Goal: Communication & Community: Ask a question

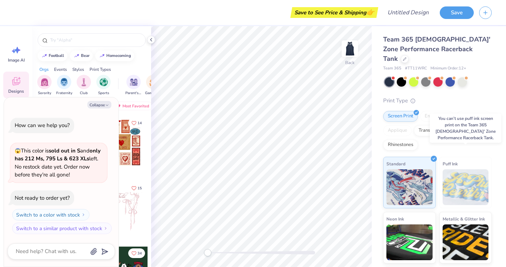
click at [466, 173] on img at bounding box center [466, 187] width 46 height 36
click at [473, 176] on img at bounding box center [466, 187] width 46 height 36
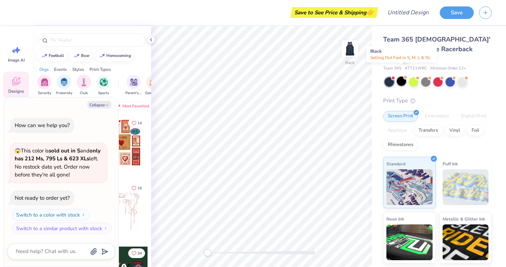
click at [400, 77] on div at bounding box center [401, 81] width 9 height 9
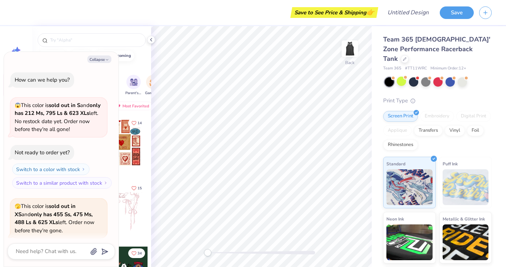
scroll to position [56, 0]
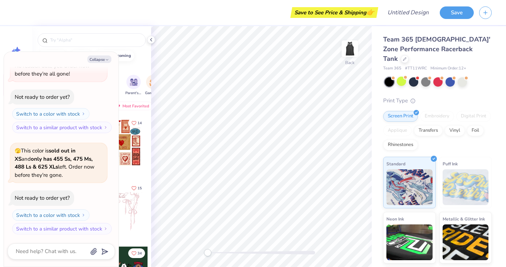
click at [388, 77] on div at bounding box center [389, 81] width 9 height 9
click at [418, 77] on div at bounding box center [413, 81] width 9 height 9
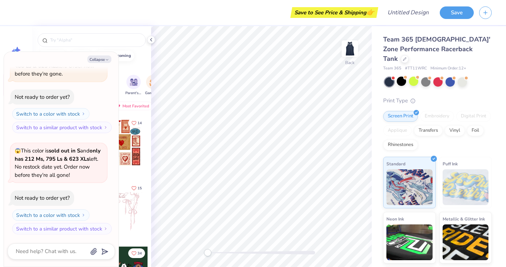
click at [391, 77] on div at bounding box center [389, 81] width 9 height 9
click at [102, 58] on button "Collapse" at bounding box center [99, 60] width 24 height 8
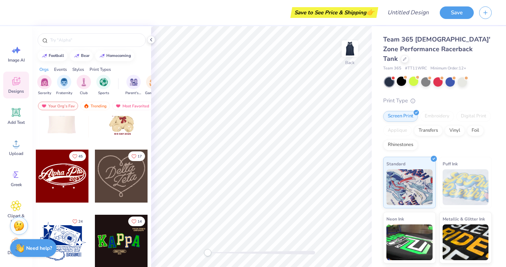
scroll to position [230, 0]
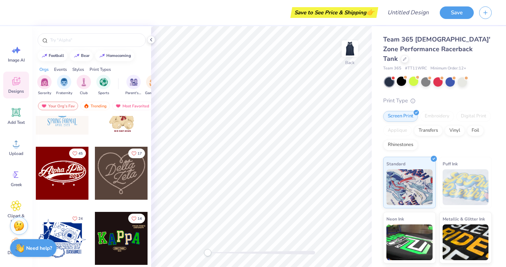
click at [123, 173] on div at bounding box center [121, 173] width 53 height 53
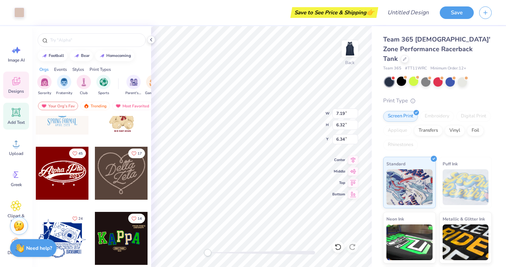
click at [15, 114] on icon at bounding box center [16, 112] width 9 height 9
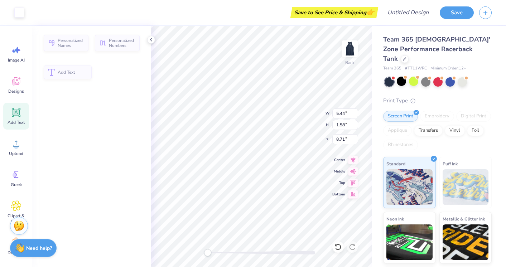
type input "5.44"
type input "1.58"
type input "8.71"
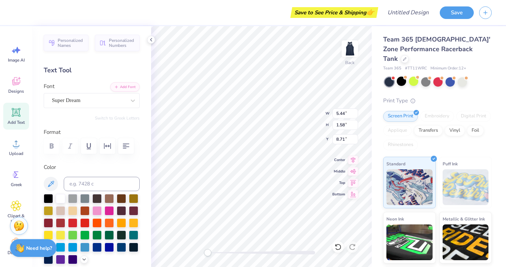
type input "7.19"
type input "6.32"
type input "1.71"
click at [14, 83] on icon at bounding box center [16, 82] width 7 height 6
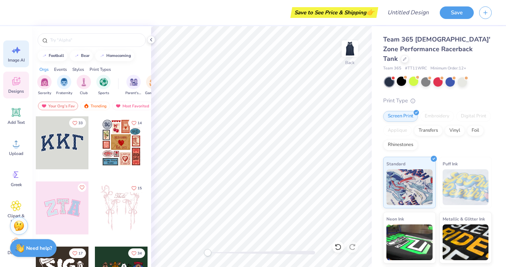
click at [13, 51] on icon at bounding box center [14, 51] width 4 height 4
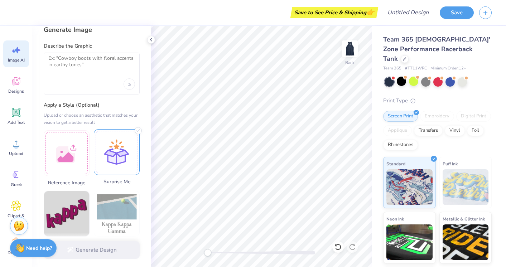
scroll to position [0, 0]
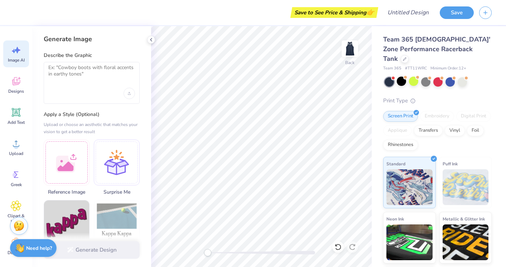
click at [82, 87] on div at bounding box center [92, 83] width 96 height 42
click at [79, 79] on textarea at bounding box center [91, 73] width 87 height 18
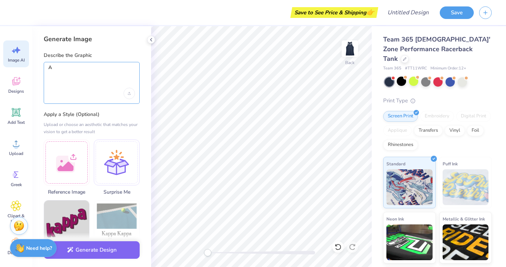
type textarea "A"
type textarea "a vintage alarm clock that reads 5:45"
click at [132, 92] on div "Upload image" at bounding box center [129, 93] width 11 height 11
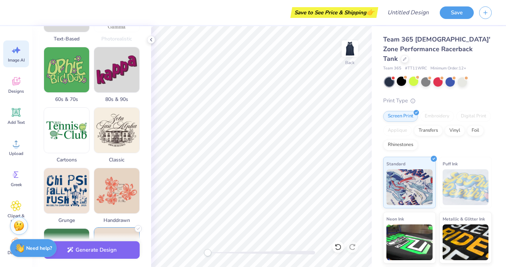
scroll to position [237, 0]
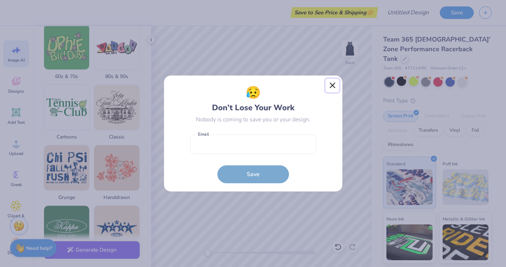
click at [333, 86] on button "Close" at bounding box center [333, 86] width 14 height 14
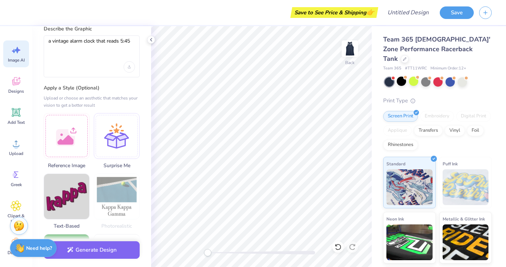
scroll to position [0, 0]
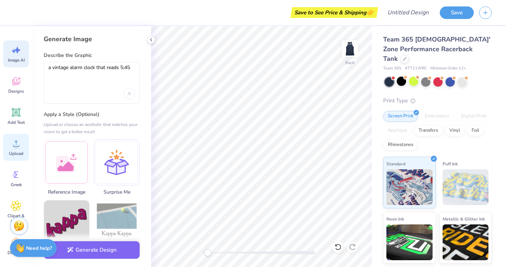
click at [11, 149] on div "Upload" at bounding box center [16, 147] width 26 height 27
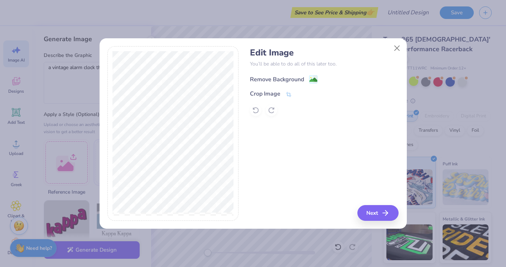
click at [281, 78] on div "Remove Background" at bounding box center [277, 79] width 54 height 9
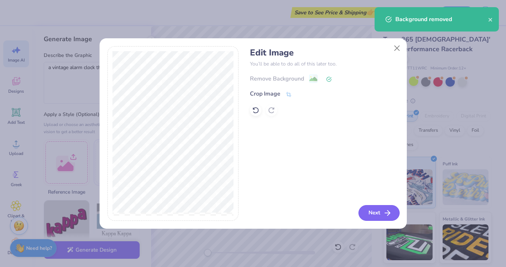
click at [367, 215] on button "Next" at bounding box center [378, 213] width 41 height 16
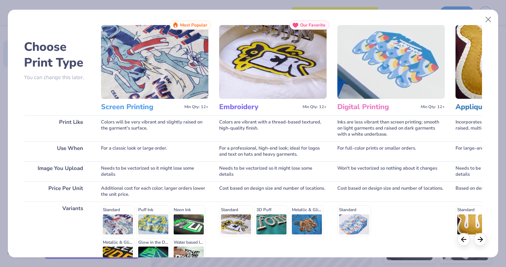
scroll to position [90, 0]
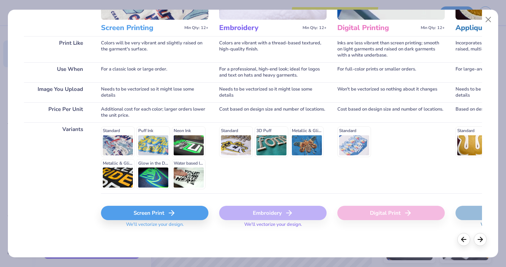
click at [127, 214] on div "Screen Print" at bounding box center [154, 213] width 107 height 14
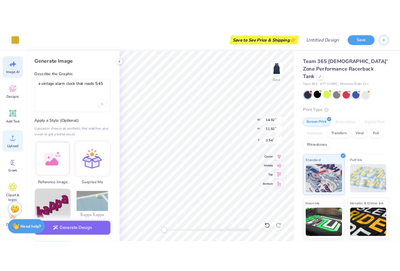
scroll to position [0, 0]
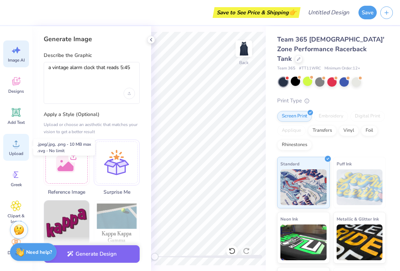
click at [10, 147] on div "Upload" at bounding box center [16, 147] width 26 height 27
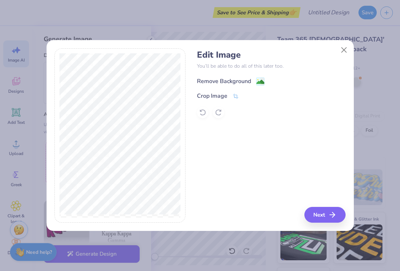
click at [261, 82] on image at bounding box center [260, 82] width 8 height 8
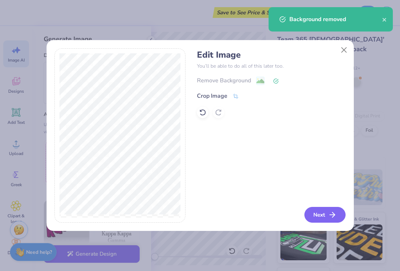
click at [319, 216] on button "Next" at bounding box center [324, 215] width 41 height 16
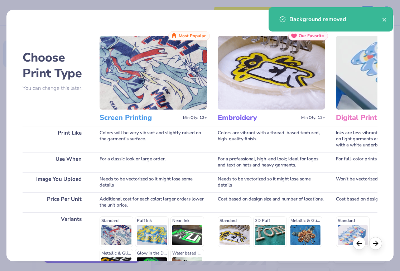
scroll to position [86, 0]
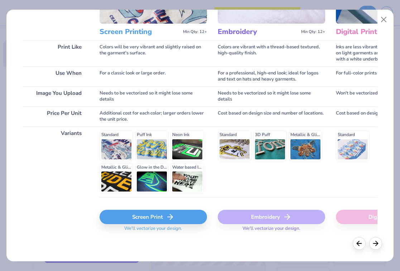
click at [125, 219] on div "Screen Print" at bounding box center [153, 217] width 107 height 14
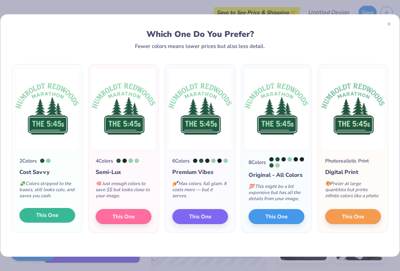
click at [53, 217] on span "This One" at bounding box center [47, 215] width 22 height 8
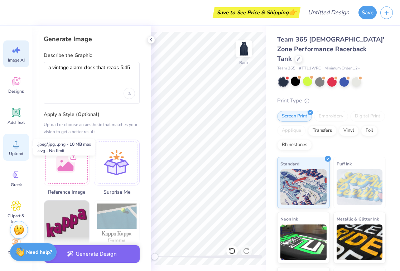
click at [17, 144] on icon at bounding box center [16, 143] width 11 height 11
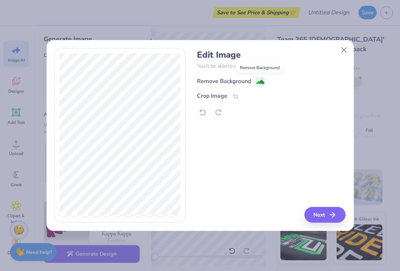
click at [260, 78] on icon at bounding box center [262, 82] width 4 height 8
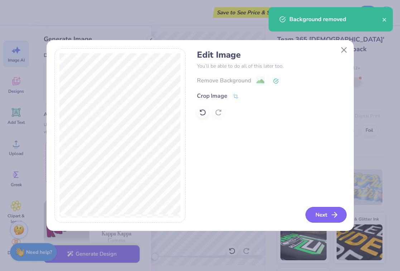
click at [316, 214] on button "Next" at bounding box center [325, 215] width 41 height 16
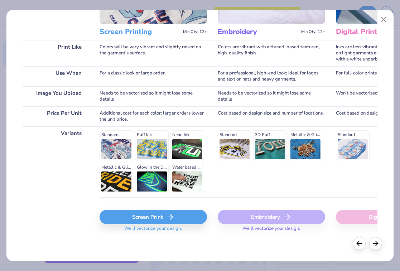
click at [156, 217] on div "Screen Print" at bounding box center [153, 217] width 107 height 14
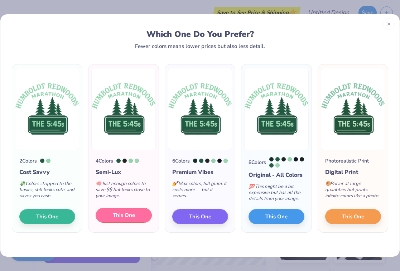
click at [134, 220] on span "This One" at bounding box center [124, 215] width 22 height 8
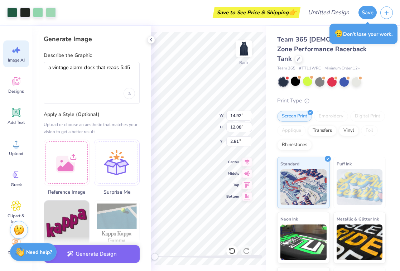
type input "2.81"
click at [189, 193] on div "Back W 14.92 14.92 " H 12.08 12.08 " Y 2.80 2.80 " Center Middle Top Bottom" at bounding box center [208, 148] width 115 height 245
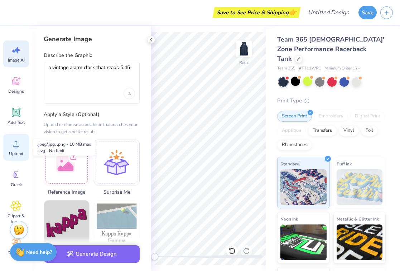
click at [16, 144] on icon at bounding box center [16, 143] width 11 height 11
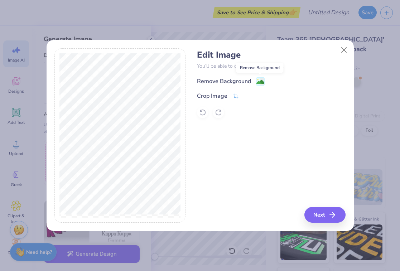
click at [260, 80] on image at bounding box center [260, 82] width 8 height 8
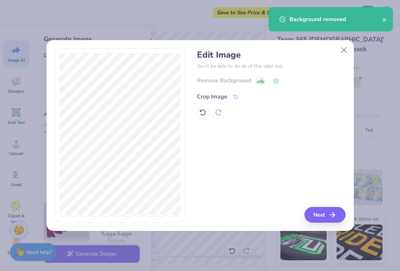
click at [235, 97] on icon at bounding box center [235, 97] width 6 height 6
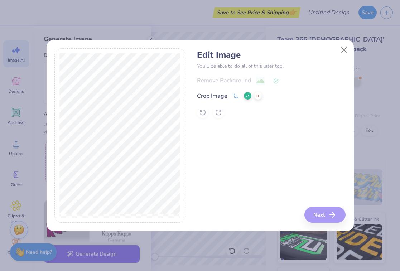
click at [319, 214] on div "Edit Image You’ll be able to do all of this later too. Remove Background Crop I…" at bounding box center [271, 135] width 149 height 175
click at [320, 213] on div "Edit Image You’ll be able to do all of this later too. Remove Background Crop I…" at bounding box center [271, 135] width 149 height 175
click at [322, 218] on div "Edit Image You’ll be able to do all of this later too. Remove Background Crop I…" at bounding box center [271, 135] width 149 height 175
click at [249, 97] on icon at bounding box center [247, 96] width 4 height 4
click at [337, 217] on icon "button" at bounding box center [334, 215] width 9 height 9
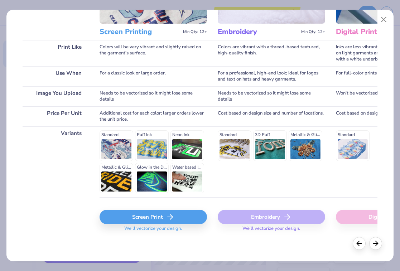
click at [142, 216] on div "Screen Print" at bounding box center [153, 217] width 107 height 14
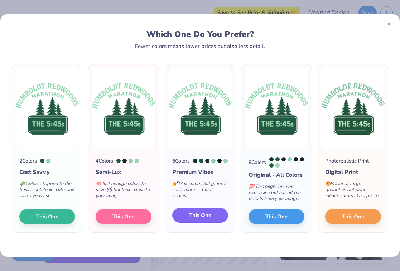
click at [213, 221] on button "This One" at bounding box center [200, 215] width 56 height 15
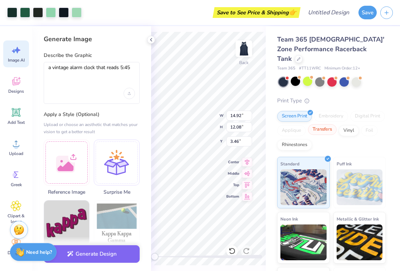
click at [326, 124] on div "Transfers" at bounding box center [322, 129] width 29 height 11
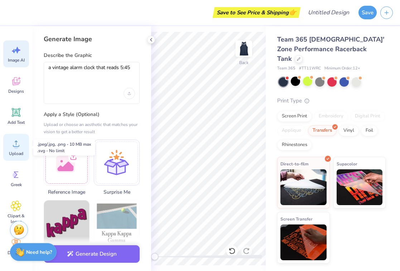
click at [16, 146] on circle at bounding box center [16, 146] width 5 height 5
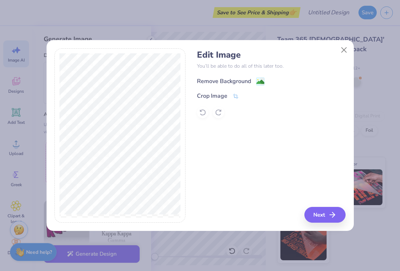
click at [249, 82] on div "Remove Background" at bounding box center [224, 81] width 54 height 9
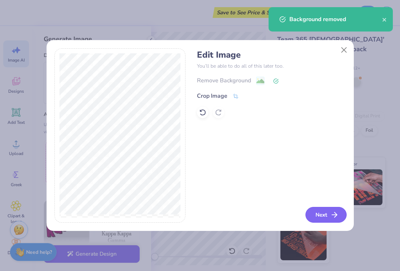
click at [331, 212] on icon "button" at bounding box center [334, 215] width 9 height 9
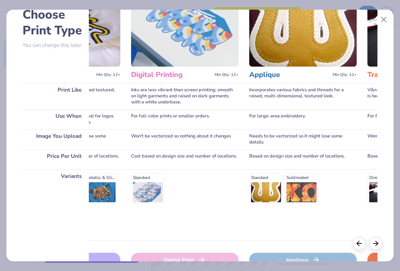
scroll to position [72, 0]
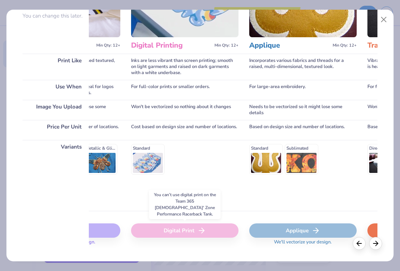
click at [164, 230] on div "Digital Print" at bounding box center [184, 230] width 107 height 14
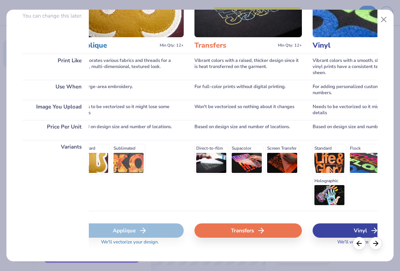
scroll to position [0, 380]
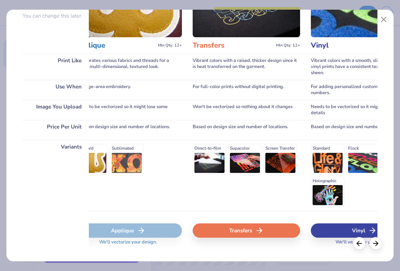
click at [255, 232] on div "Transfers" at bounding box center [246, 230] width 107 height 14
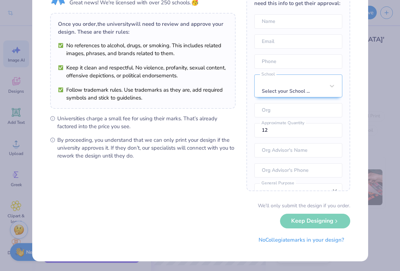
scroll to position [40, 0]
click at [301, 222] on div "We’ll only submit the design if you order. Keep Designing No Collegiate marks i…" at bounding box center [200, 224] width 300 height 45
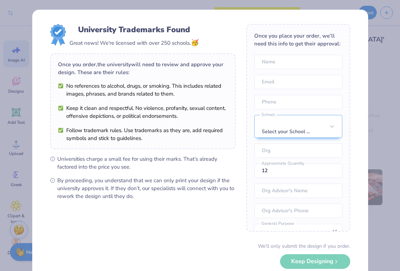
click at [180, 3] on div "University Trademarks Found Great news! We're licensed with over 250 schools. 🥳…" at bounding box center [200, 135] width 400 height 271
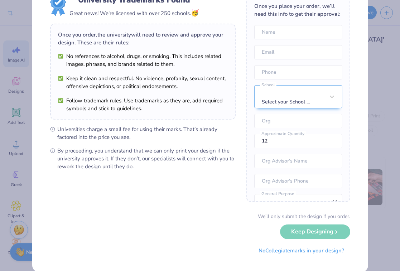
scroll to position [33, 0]
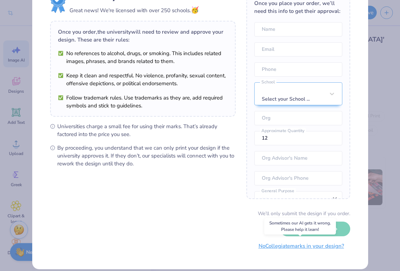
click at [295, 247] on button "No Collegiate marks in your design?" at bounding box center [301, 246] width 98 height 15
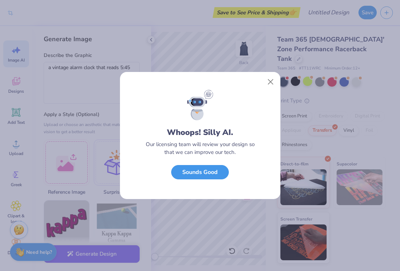
click at [187, 172] on button "Sounds Good" at bounding box center [200, 172] width 58 height 15
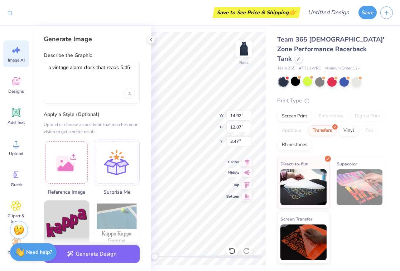
click at [231, 169] on div "Back W 14.92 14.92 " H 12.07 12.07 " Y 3.47 3.47 " Center [GEOGRAPHIC_DATA]" at bounding box center [208, 148] width 115 height 245
click at [241, 142] on input "3.47" at bounding box center [239, 141] width 26 height 10
click at [250, 144] on input "3.46" at bounding box center [239, 141] width 26 height 10
click at [250, 144] on input "3.45" at bounding box center [239, 141] width 26 height 10
click at [250, 144] on input "3.44" at bounding box center [239, 141] width 26 height 10
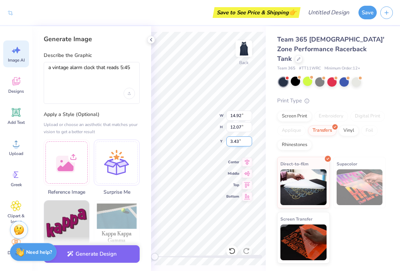
type input "3.43"
click at [250, 144] on input "3.43" at bounding box center [239, 141] width 26 height 10
click at [249, 129] on input "12.06" at bounding box center [239, 127] width 26 height 10
click at [249, 129] on input "12.05" at bounding box center [239, 127] width 26 height 10
click at [249, 129] on input "12.04" at bounding box center [239, 127] width 26 height 10
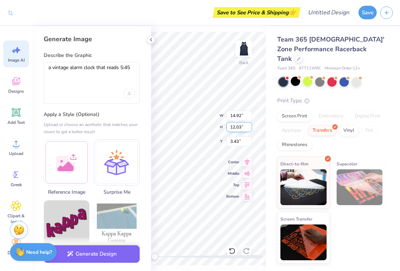
click at [249, 129] on input "12.03" at bounding box center [239, 127] width 26 height 10
type input "12.02"
click at [249, 129] on input "12.02" at bounding box center [239, 127] width 26 height 10
click at [228, 248] on icon at bounding box center [231, 250] width 7 height 7
click at [231, 251] on icon at bounding box center [231, 250] width 7 height 7
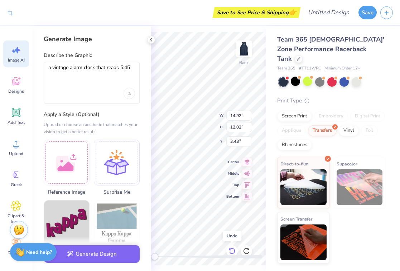
type input "3.47"
click at [231, 251] on icon at bounding box center [231, 250] width 7 height 7
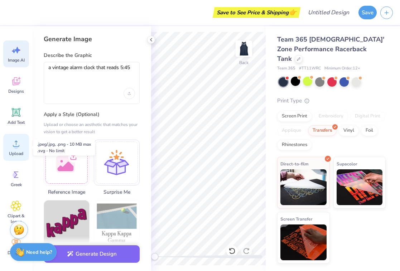
click at [16, 152] on span "Upload" at bounding box center [16, 154] width 14 height 6
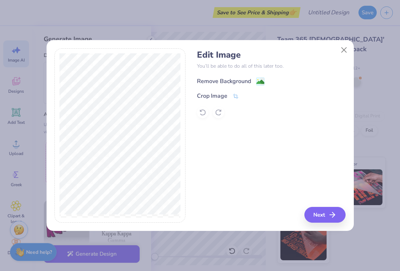
click at [256, 80] on image at bounding box center [260, 82] width 8 height 8
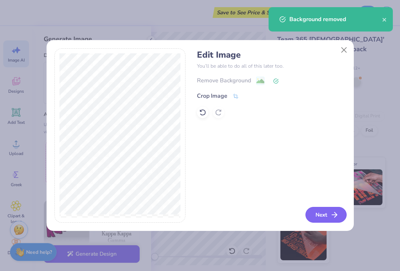
click at [319, 218] on button "Next" at bounding box center [325, 215] width 41 height 16
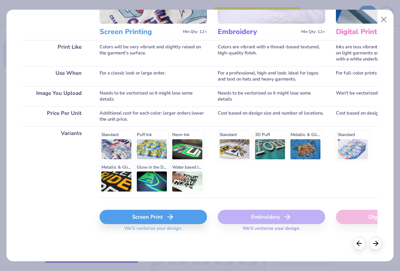
click at [135, 218] on div "Screen Print" at bounding box center [153, 217] width 107 height 14
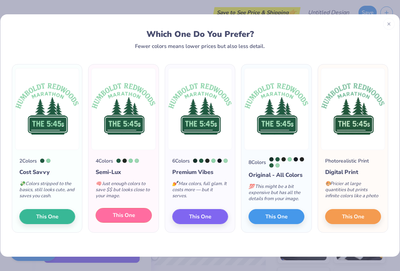
click at [128, 219] on span "This One" at bounding box center [124, 215] width 22 height 8
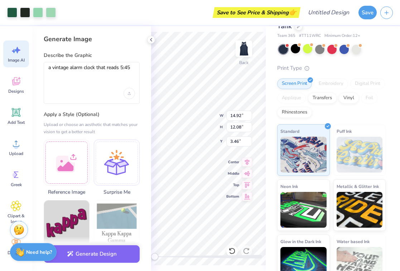
scroll to position [36, 0]
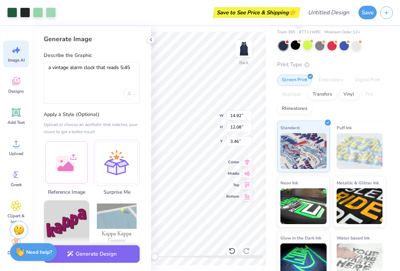
click at [174, 16] on div "Save to See Price & Shipping 👉" at bounding box center [178, 12] width 239 height 25
click at [327, 10] on input "Design Title" at bounding box center [337, 12] width 35 height 14
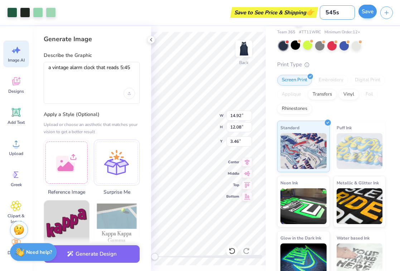
type input "545s"
click at [371, 12] on button "Save" at bounding box center [367, 12] width 18 height 14
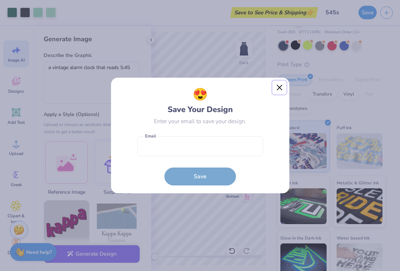
click at [279, 87] on button "Close" at bounding box center [280, 88] width 14 height 14
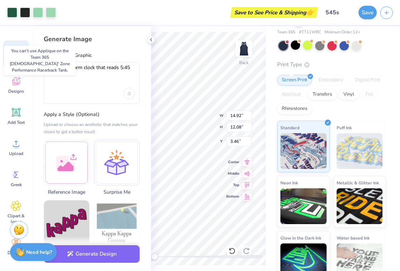
scroll to position [38, 0]
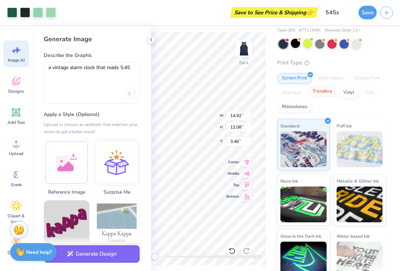
click at [317, 86] on div "Transfers" at bounding box center [322, 91] width 29 height 11
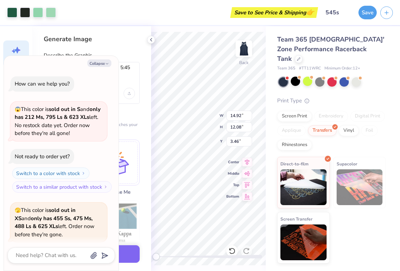
scroll to position [403, 0]
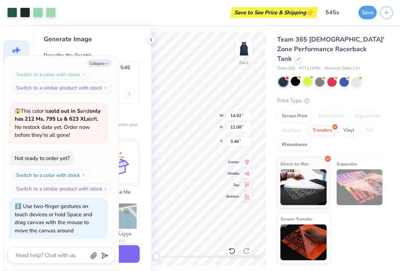
click at [156, 257] on div "Accessibility label" at bounding box center [156, 256] width 7 height 7
drag, startPoint x: 156, startPoint y: 257, endPoint x: 145, endPoint y: 256, distance: 10.8
click at [145, 256] on div "Art colors Save to See Price & Shipping 👉 Design Title 545s Save Image AI Desig…" at bounding box center [200, 135] width 400 height 271
click at [225, 116] on div "Back W 14.92 14.92 " H 12.08 12.08 " Y 3.46 3.46 " Center Middle Top Bottom" at bounding box center [208, 148] width 115 height 245
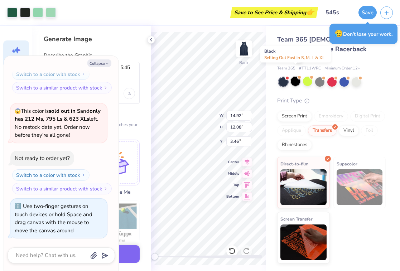
click at [299, 77] on div at bounding box center [295, 81] width 9 height 9
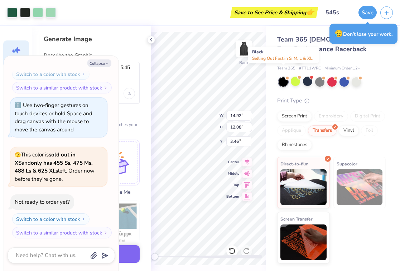
click at [283, 77] on div at bounding box center [283, 81] width 9 height 9
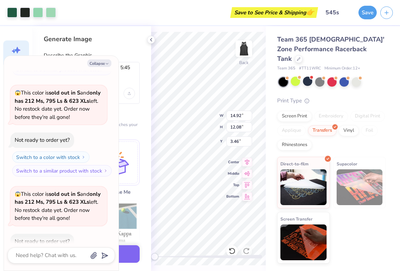
scroll to position [305, 0]
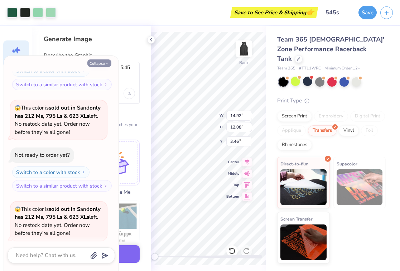
click at [105, 63] on icon "button" at bounding box center [107, 64] width 4 height 4
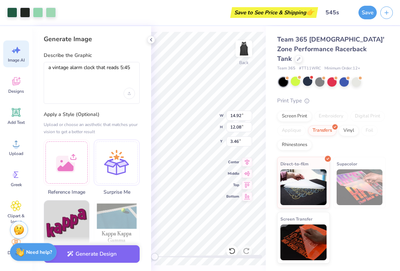
scroll to position [28, 0]
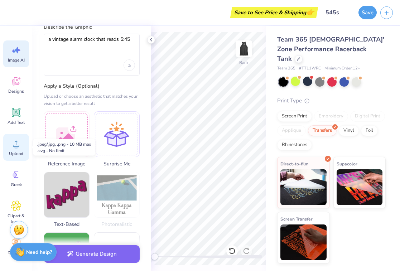
click at [14, 147] on circle at bounding box center [16, 146] width 5 height 5
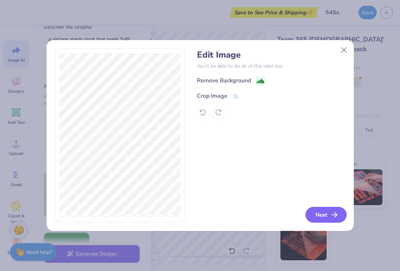
click at [319, 215] on button "Next" at bounding box center [325, 215] width 41 height 16
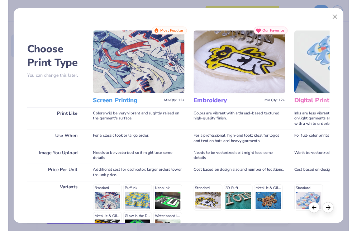
scroll to position [86, 0]
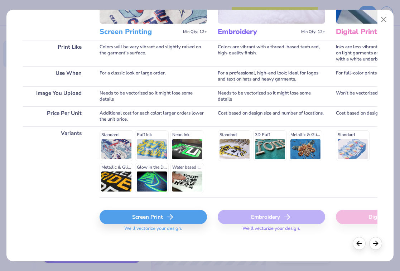
click at [131, 216] on div "Screen Print" at bounding box center [153, 217] width 107 height 14
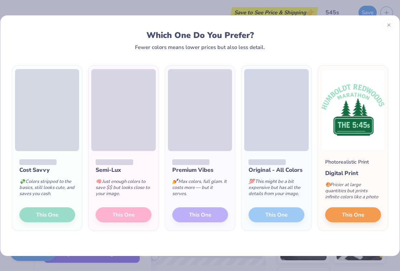
click at [136, 217] on div "Semi-Lux 🧠 Just enough colors to save $$ but looks close to your image. This One" at bounding box center [123, 191] width 70 height 80
click at [123, 215] on div "Semi-Lux 🧠 Just enough colors to save $$ but looks close to your image. This One" at bounding box center [123, 191] width 70 height 80
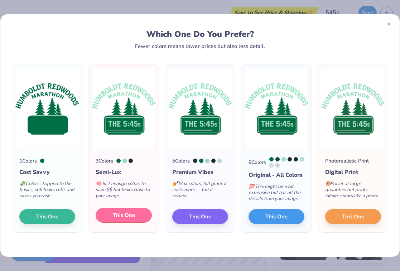
click at [122, 219] on span "This One" at bounding box center [124, 215] width 22 height 8
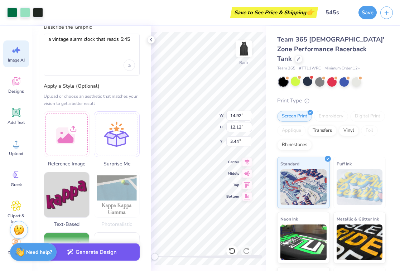
drag, startPoint x: 156, startPoint y: 256, endPoint x: 129, endPoint y: 254, distance: 27.3
click at [129, 254] on div "Art colors Save to See Price & Shipping 👉 Design Title 545s Save Image AI Desig…" at bounding box center [200, 135] width 400 height 271
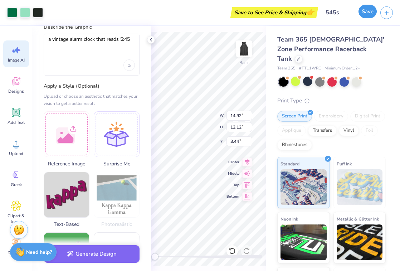
click at [367, 14] on button "Save" at bounding box center [368, 12] width 18 height 14
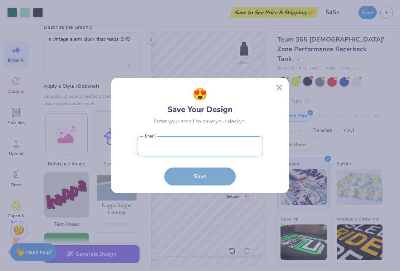
click at [177, 146] on input "email" at bounding box center [200, 146] width 126 height 20
type input "[PERSON_NAME][EMAIL_ADDRESS][PERSON_NAME][DOMAIN_NAME]"
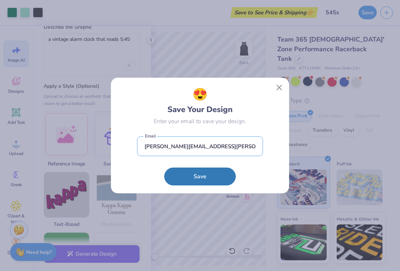
drag, startPoint x: 230, startPoint y: 148, endPoint x: 116, endPoint y: 146, distance: 113.9
click at [116, 146] on div "😍 Save Your Design Enter your email to save your design. [PERSON_NAME][EMAIL_AD…" at bounding box center [200, 136] width 178 height 116
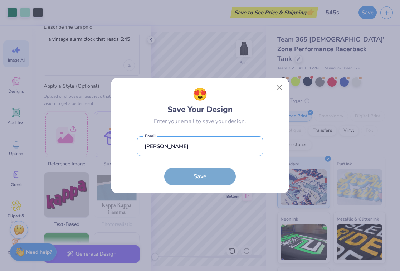
type input "[EMAIL_ADDRESS][DOMAIN_NAME]"
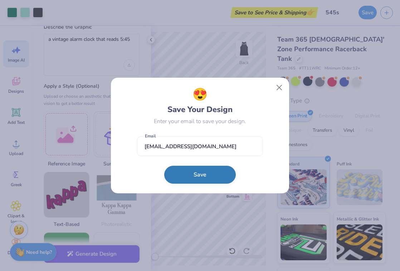
click at [183, 172] on button "Save" at bounding box center [200, 175] width 72 height 18
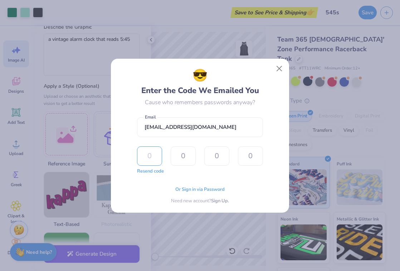
paste input "2102"
type input "2"
type input "1"
type input "0"
type input "2"
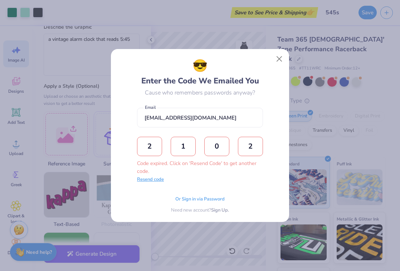
click at [148, 180] on button "Resend code" at bounding box center [150, 179] width 27 height 7
click at [149, 146] on input "text" at bounding box center [149, 146] width 25 height 19
type input "2"
type input "9"
type input "3"
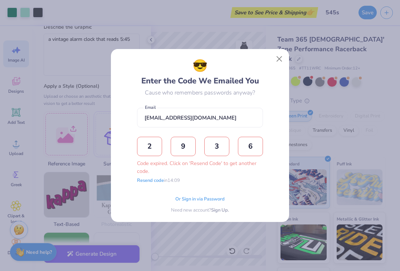
type input "6"
click at [203, 142] on div "2 9 3 6 Code expired. Click on 'Resend Code' to get another code." at bounding box center [200, 156] width 126 height 38
click at [164, 145] on div "2 9 3 6 Code expired. Click on 'Resend Code' to get another code." at bounding box center [200, 156] width 126 height 38
click at [151, 147] on input "2" at bounding box center [149, 146] width 25 height 19
click at [185, 198] on span "Or Sign in via Password" at bounding box center [199, 198] width 49 height 7
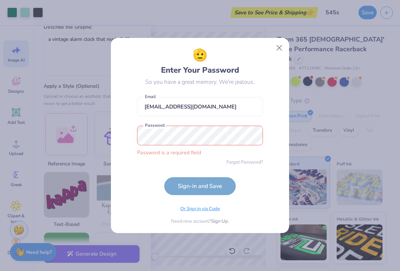
click at [199, 207] on span "Or Sign in via Code" at bounding box center [200, 209] width 40 height 7
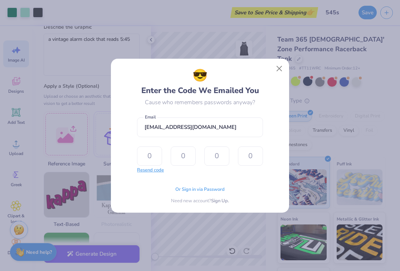
click at [150, 172] on button "Resend code" at bounding box center [150, 170] width 27 height 7
click at [156, 171] on button "Resend code" at bounding box center [150, 170] width 27 height 7
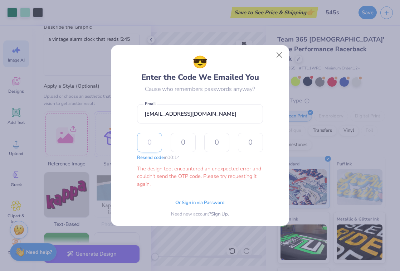
click at [149, 142] on input "text" at bounding box center [149, 142] width 25 height 19
type input "1"
type input "9"
type input "6"
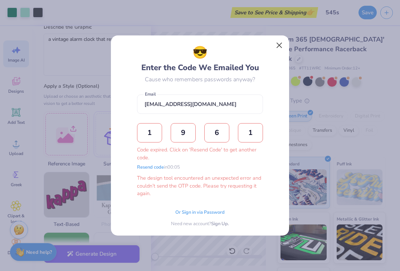
type input "1"
click at [280, 44] on button "Close" at bounding box center [280, 46] width 14 height 14
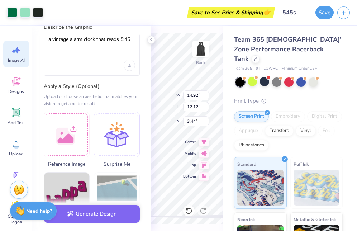
click at [33, 214] on div "Need help? Chat with us." at bounding box center [33, 211] width 47 height 18
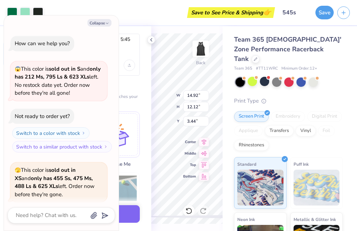
scroll to position [605, 0]
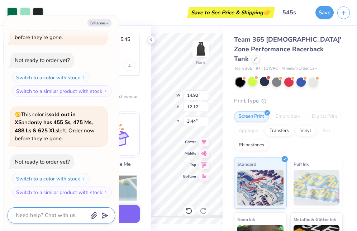
click at [53, 217] on textarea at bounding box center [51, 215] width 73 height 10
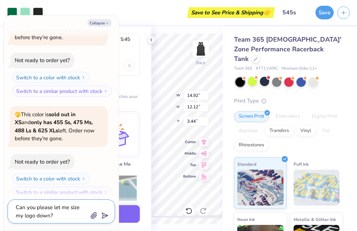
type textarea "Can you please let me size my logo down?"
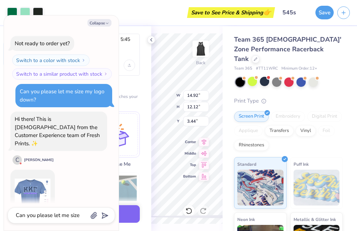
scroll to position [744, 0]
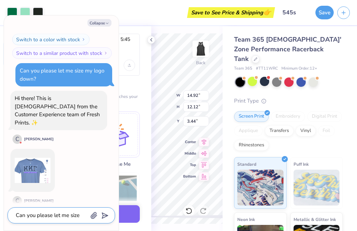
click at [41, 217] on textarea "Can you please let me size my logo down?" at bounding box center [51, 215] width 73 height 10
click at [39, 217] on textarea "Can you please let me size my logo down?" at bounding box center [51, 215] width 73 height 10
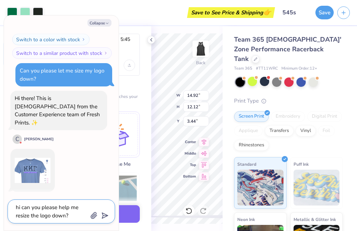
type textarea "hi can you please help me resize the logo down?"
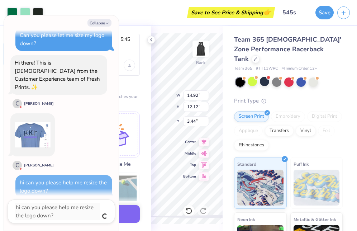
scroll to position [846, 0]
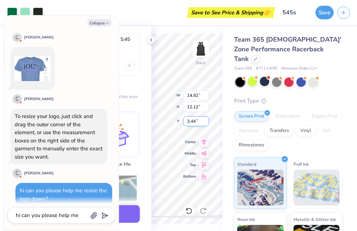
click at [181, 121] on div "Back W 14.92 14.92 " H 12.12 12.12 " Y 3.44 3.44 " Center Middle Top Bottom" at bounding box center [186, 128] width 71 height 204
click at [206, 124] on input "3.43" at bounding box center [196, 121] width 26 height 10
click at [206, 124] on input "3.42" at bounding box center [196, 121] width 26 height 10
click at [206, 124] on input "3.41" at bounding box center [196, 121] width 26 height 10
click at [206, 124] on input "3.4" at bounding box center [196, 121] width 26 height 10
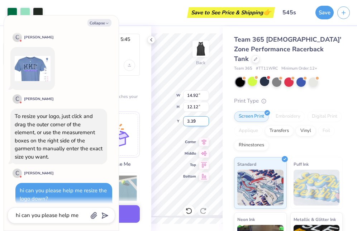
click at [206, 124] on input "3.39" at bounding box center [196, 121] width 26 height 10
click at [206, 124] on input "3.38" at bounding box center [196, 121] width 26 height 10
type input "3.37"
click at [206, 124] on input "3.37" at bounding box center [196, 121] width 26 height 10
click at [72, 217] on textarea "hi can you please help me resize the logo down?" at bounding box center [51, 215] width 73 height 10
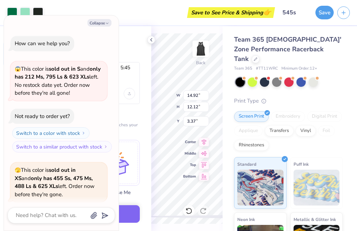
type textarea "x"
type textarea "i"
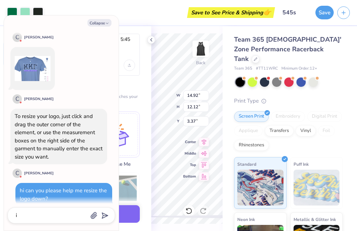
type textarea "x"
type textarea "it"
type textarea "x"
type textarea "it"
type textarea "x"
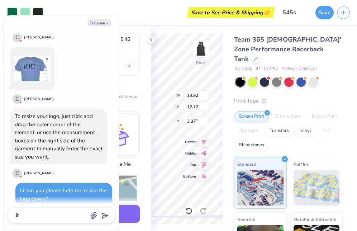
type textarea "it w"
type textarea "x"
type textarea "it wo"
type textarea "x"
type textarea "it won"
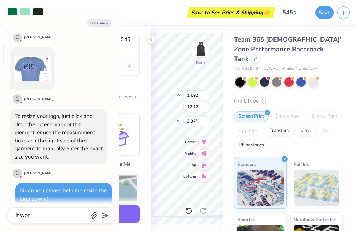
type textarea "x"
type textarea "it wont"
type textarea "x"
type textarea "it wont"
type textarea "x"
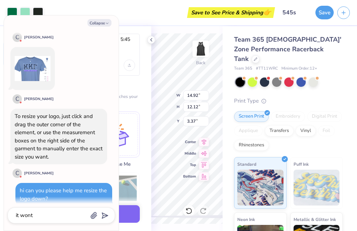
type textarea "it wont l"
type textarea "x"
type textarea "it wont le"
type textarea "x"
type textarea "it wont let"
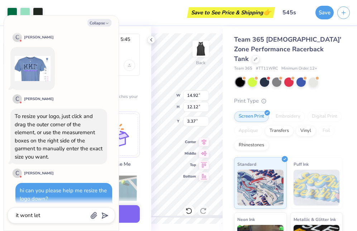
type textarea "x"
type textarea "it wont let"
type textarea "x"
type textarea "it wont let m"
type textarea "x"
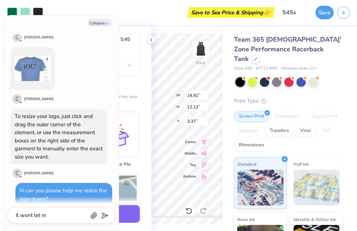
type textarea "it wont let me"
type textarea "x"
type textarea "it wont let me"
type textarea "x"
type textarea "it wont let me m"
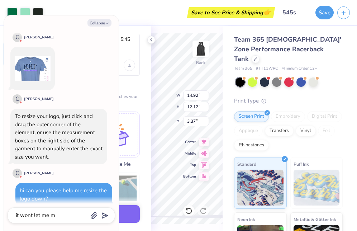
type textarea "x"
type textarea "it wont let me ma"
type textarea "x"
type textarea "it wont let me mak"
type textarea "x"
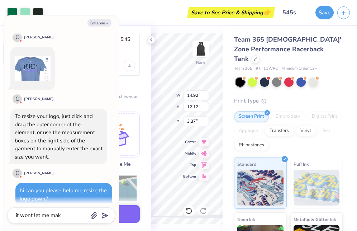
type textarea "it wont let me make"
type textarea "x"
type textarea "it wont let me make"
type textarea "x"
type textarea "it wont let me make i"
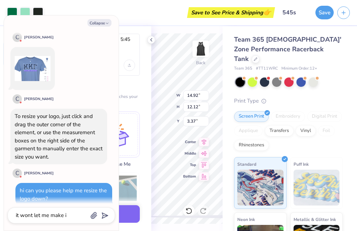
type textarea "x"
type textarea "it wont let me make it"
type textarea "x"
type textarea "it wont let me make it"
type textarea "x"
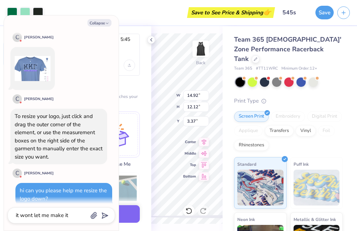
type textarea "it wont let me make it s"
type textarea "x"
type textarea "it wont let me make it sm"
type textarea "x"
type textarea "it wont let me make it sma"
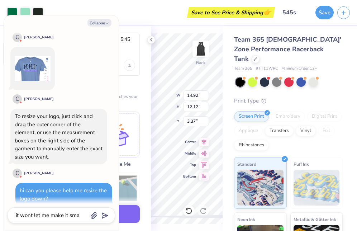
type textarea "x"
type textarea "it wont let me make it smal"
type textarea "x"
type textarea "it wont let me make it small"
type textarea "x"
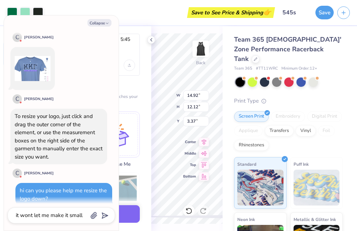
type textarea "it wont let me make it smalle"
type textarea "x"
type textarea "it wont let me make it smaller"
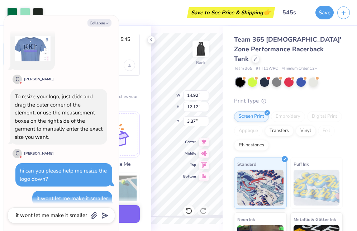
type textarea "x"
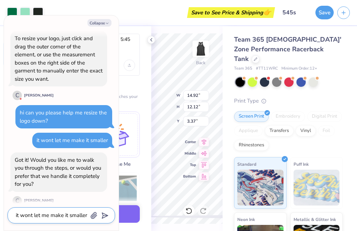
click at [54, 216] on textarea "it wont let me make it smaller" at bounding box center [51, 215] width 73 height 10
type textarea "x"
type textarea "p"
type textarea "x"
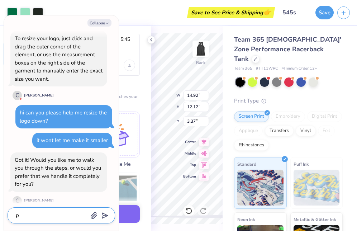
type textarea "pl"
type textarea "x"
type textarea "ple"
type textarea "x"
type textarea "plea"
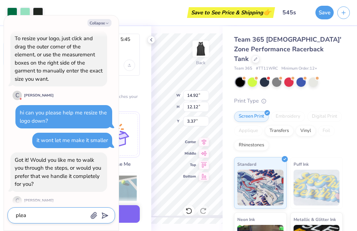
type textarea "x"
type textarea "pleas"
type textarea "x"
type textarea "please"
type textarea "x"
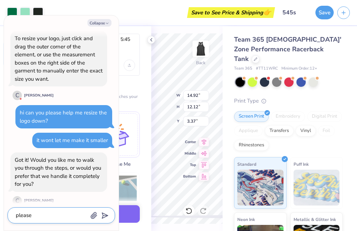
type textarea "please"
type textarea "x"
type textarea "please h"
type textarea "x"
type textarea "please ha"
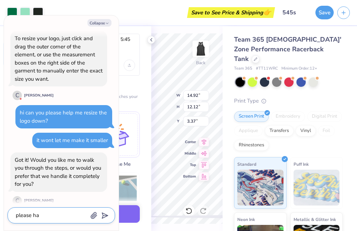
type textarea "x"
type textarea "please han"
type textarea "x"
type textarea "please hand"
type textarea "x"
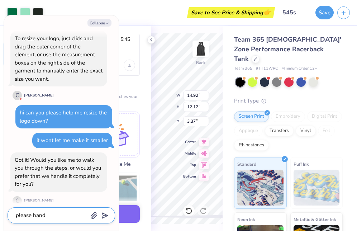
type textarea "please handl"
type textarea "x"
type textarea "please handle"
type textarea "x"
type textarea "please handle"
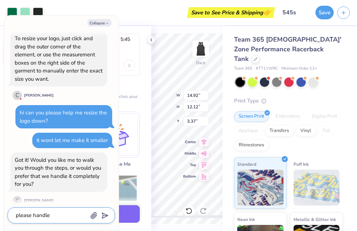
type textarea "x"
type textarea "please handle i"
type textarea "x"
type textarea "please handle it"
type textarea "x"
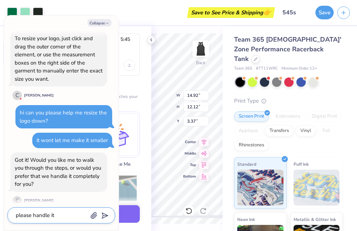
type textarea "please handle it"
type textarea "x"
type textarea "please handle it f"
type textarea "x"
type textarea "please handle it for"
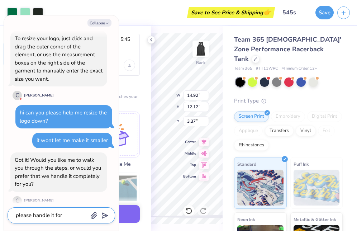
type textarea "x"
type textarea "please handle it for"
type textarea "x"
type textarea "please handle it for m"
type textarea "x"
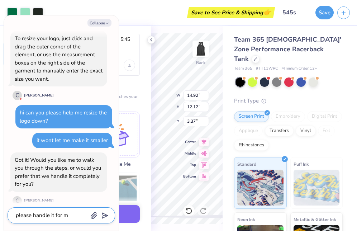
type textarea "please handle it for me"
type textarea "x"
type textarea "please handle it for me!"
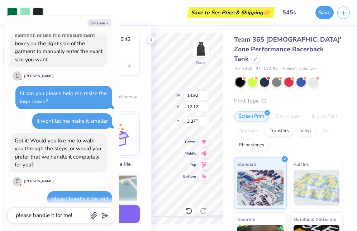
type textarea "x"
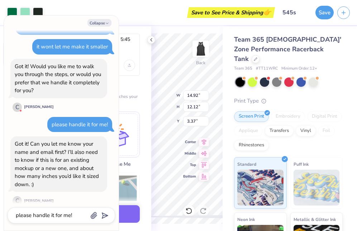
click at [51, 220] on div "please handle it for me!" at bounding box center [61, 215] width 107 height 16
click at [54, 214] on textarea "please handle it for me!" at bounding box center [51, 215] width 73 height 10
type textarea "x"
type textarea "j"
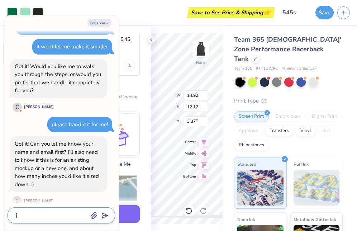
type textarea "x"
type textarea "je"
type textarea "x"
type textarea "jes"
type textarea "x"
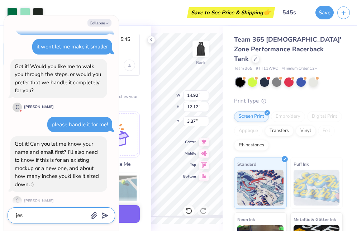
type textarea "[PERSON_NAME]"
type textarea "x"
type textarea "jessi"
type textarea "x"
type textarea "jessic"
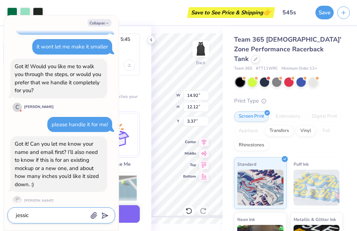
type textarea "x"
type textarea "jessica"
type textarea "x"
type textarea "jessica"
type textarea "x"
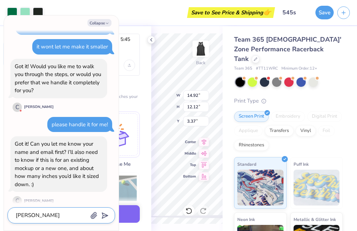
type textarea "jessica a"
type textarea "x"
type textarea "jessica ap"
type textarea "x"
type textarea "jessica app"
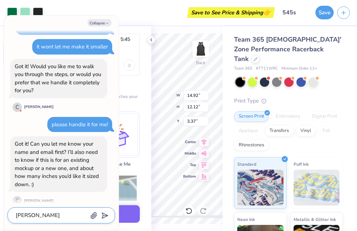
type textarea "x"
type textarea "jessica appe"
type textarea "x"
type textarea "jessica appel"
type textarea "x"
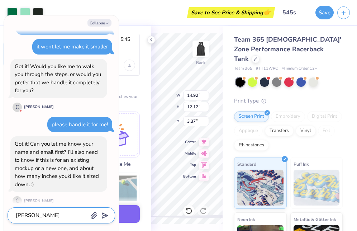
type textarea "jessica appelg"
type textarea "x"
type textarea "jessica appelgr"
type textarea "x"
type textarea "jessica appelgre"
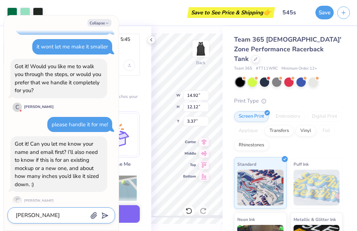
type textarea "x"
type textarea "jessica appelgren"
type textarea "x"
type textarea "jessica appelgren"
type textarea "x"
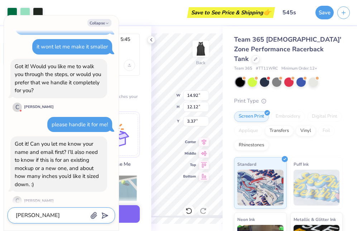
type textarea "jessica appelgren a"
type textarea "x"
type textarea "jessica appelgren an"
type textarea "x"
type textarea "jessica appelgren and"
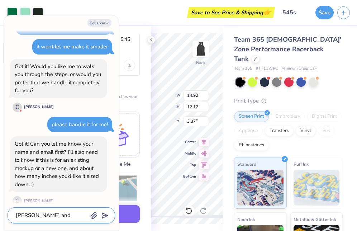
type textarea "x"
type textarea "jessica appelgren and je"
type textarea "x"
type textarea "jessica appelgren and jes"
type textarea "x"
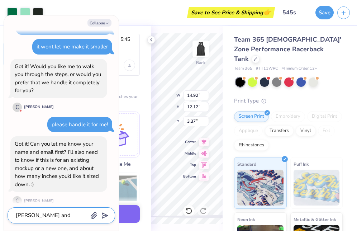
type textarea "jessica appelgren and jess"
type textarea "x"
type textarea "jessica appelgren and jessi"
type textarea "x"
type textarea "jessica appelgren and jessic"
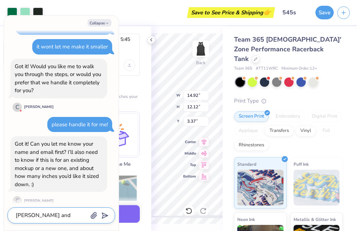
type textarea "x"
type textarea "jessica appelgren and jessica"
type textarea "x"
type textarea "jessica appelgren and jessicaa"
type textarea "x"
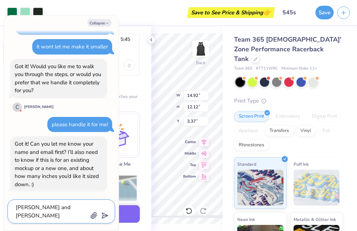
type textarea "jessica appelgren and jessicaap"
type textarea "x"
type textarea "jessica appelgren and jessicaapp"
type textarea "x"
type textarea "jessica appelgren and jessicaappe"
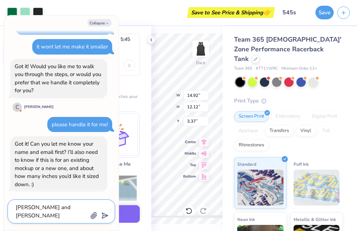
type textarea "x"
type textarea "jessica appelgren and jessicaappel"
type textarea "x"
type textarea "jessica appelgren and jessicaappelg"
type textarea "x"
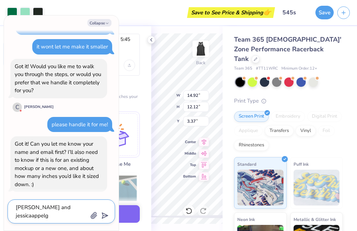
type textarea "jessica appelgren and jessicaappelgr"
type textarea "x"
type textarea "jessica appelgren and jessicaappelgre"
type textarea "x"
type textarea "jessica appelgren and jessicaappelgren"
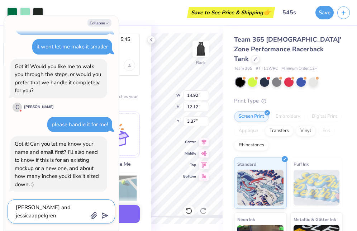
type textarea "x"
type textarea "jessica appelgren and jessicaappelgren@"
type textarea "x"
type textarea "jessica appelgren and jessicaappelgren@g"
type textarea "x"
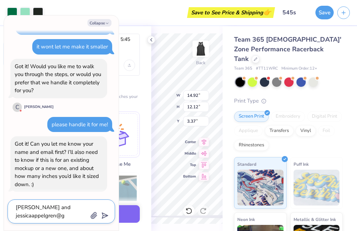
type textarea "jessica appelgren and jessicaappelgren@gm"
type textarea "x"
type textarea "jessica appelgren and jessicaappelgren@gma"
type textarea "x"
type textarea "jessica appelgren and jessicaappelgren@gmai"
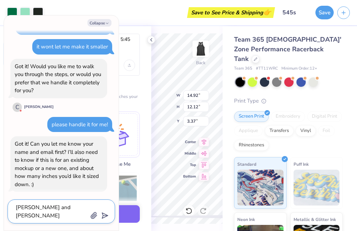
type textarea "x"
type textarea "jessica appelgren and jessicaappelgren@gmail"
type textarea "x"
type textarea "jessica appelgren and jessicaappelgren@gmail."
type textarea "x"
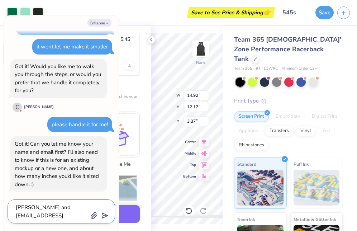
type textarea "jessica appelgren and jessicaappelgren@gmail.c"
type textarea "x"
type textarea "jessica appelgren and jessicaappelgren@gmail.co"
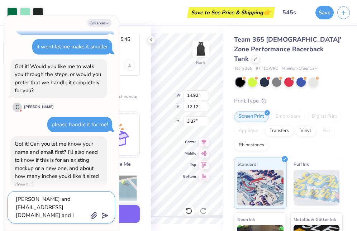
scroll to position [6, 0]
click at [106, 216] on polygon "submit" at bounding box center [103, 215] width 9 height 9
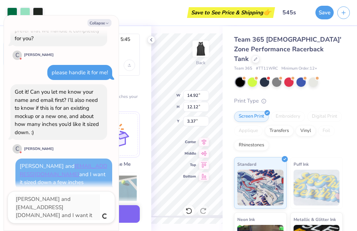
scroll to position [1053, 0]
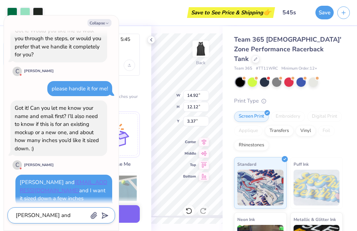
click at [49, 216] on textarea "jessica appelgren and jessicaappelgren@gmail.com and I want it sized down a few…" at bounding box center [51, 215] width 73 height 10
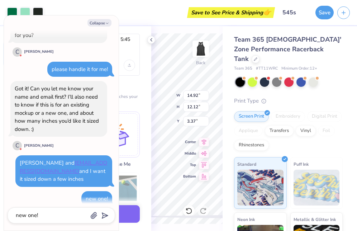
scroll to position [1154, 0]
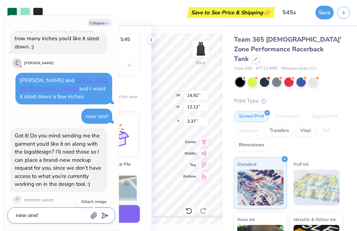
click at [92, 215] on icon "button" at bounding box center [94, 215] width 6 height 6
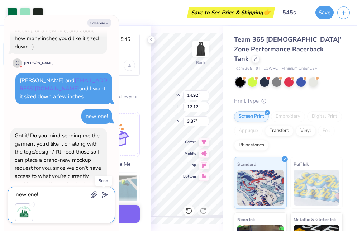
click at [105, 194] on line "submit" at bounding box center [105, 194] width 5 height 5
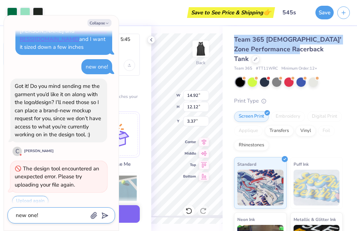
drag, startPoint x: 235, startPoint y: 39, endPoint x: 320, endPoint y: 49, distance: 86.5
click at [320, 49] on div "Team 365 [DEMOGRAPHIC_DATA]' Zone Performance Racerback Tank" at bounding box center [288, 49] width 109 height 29
click at [34, 196] on button "Upload again" at bounding box center [30, 201] width 36 height 10
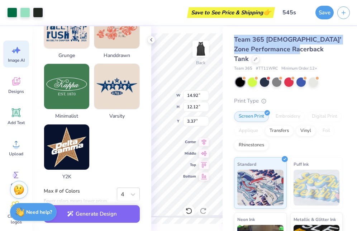
scroll to position [387, 0]
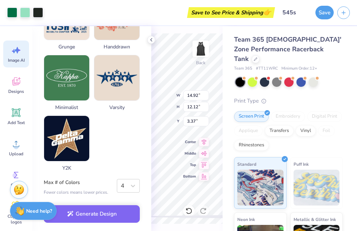
click at [38, 209] on strong "Need help?" at bounding box center [39, 210] width 26 height 7
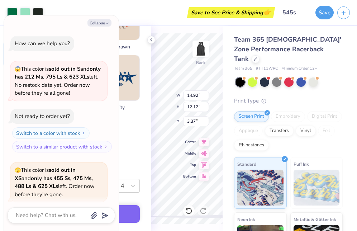
scroll to position [1204, 0]
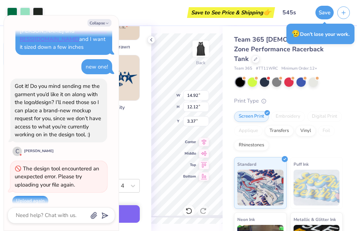
click at [26, 196] on button "Upload again" at bounding box center [30, 201] width 36 height 10
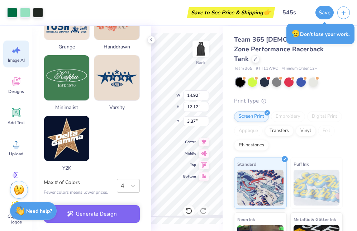
click at [29, 213] on strong "Need help?" at bounding box center [39, 210] width 26 height 7
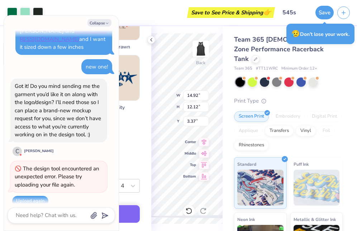
click at [56, 170] on div "The design tool encountered an unexpected error. Please try uploading your file…" at bounding box center [57, 176] width 85 height 23
click at [34, 131] on div "Got it! Do you mind sending me the garment you’d like it on along with the logo…" at bounding box center [58, 110] width 97 height 64
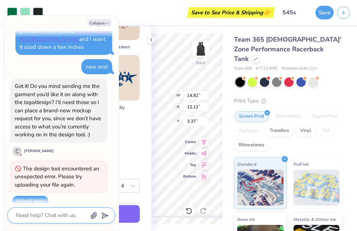
click at [63, 213] on textarea at bounding box center [51, 215] width 73 height 10
paste textarea "2102"
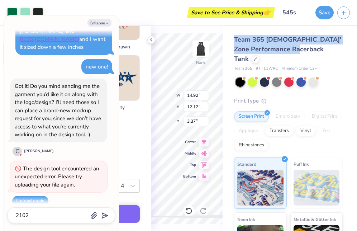
drag, startPoint x: 236, startPoint y: 39, endPoint x: 320, endPoint y: 48, distance: 85.4
click at [320, 48] on div "Team 365 [DEMOGRAPHIC_DATA]' Zone Performance Racerback Tank" at bounding box center [288, 49] width 109 height 29
copy span "Team 365 [DEMOGRAPHIC_DATA]' Zone Performance Racerback Tank"
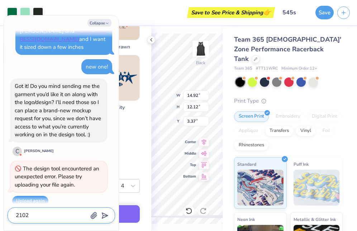
drag, startPoint x: 35, startPoint y: 216, endPoint x: 7, endPoint y: 215, distance: 27.6
click at [7, 215] on div "Collapse How can we help you? 😱 This color is sold out in S and only has 212 Ms…" at bounding box center [61, 122] width 115 height 215
paste textarea "Team 365 [DEMOGRAPHIC_DATA]' Zone Performance Racerback Tank"
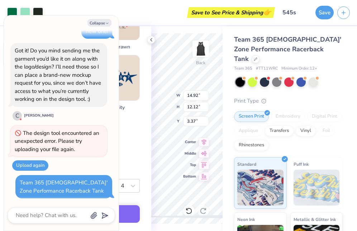
scroll to position [1231, 0]
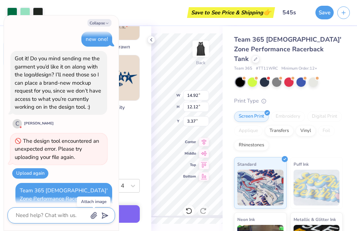
click at [92, 216] on icon "button" at bounding box center [94, 215] width 6 height 6
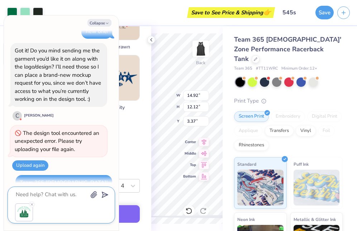
click at [105, 195] on icon "submit" at bounding box center [103, 194] width 10 height 10
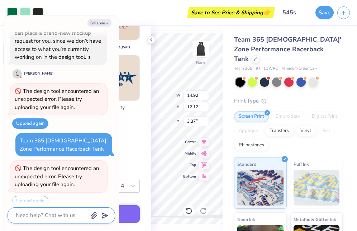
click at [50, 216] on textarea at bounding box center [51, 215] width 73 height 10
click at [93, 216] on icon "button" at bounding box center [94, 215] width 6 height 6
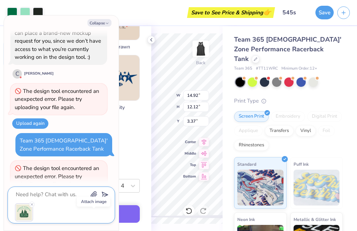
scroll to position [1302, 0]
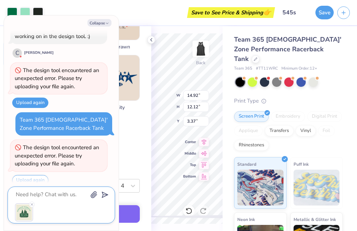
click at [105, 194] on line "submit" at bounding box center [105, 194] width 5 height 5
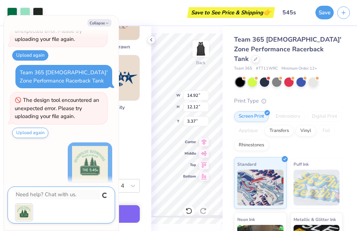
scroll to position [1329, 0]
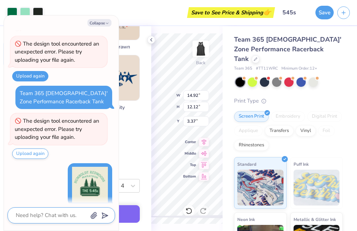
click at [50, 216] on textarea at bounding box center [51, 215] width 73 height 10
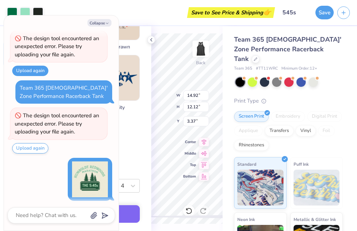
scroll to position [1406, 0]
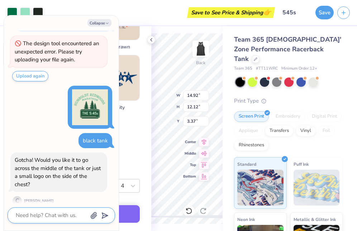
click at [45, 215] on textarea at bounding box center [51, 215] width 73 height 10
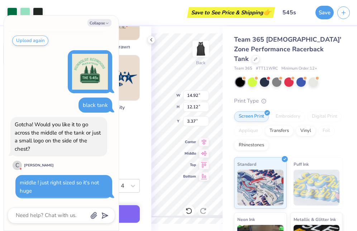
scroll to position [1433, 0]
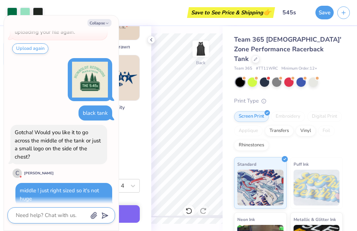
click at [59, 212] on textarea at bounding box center [51, 215] width 73 height 10
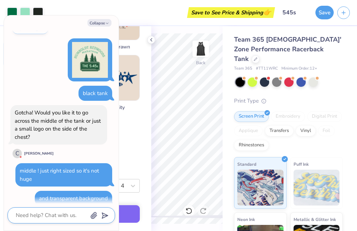
click at [60, 217] on textarea at bounding box center [51, 215] width 73 height 10
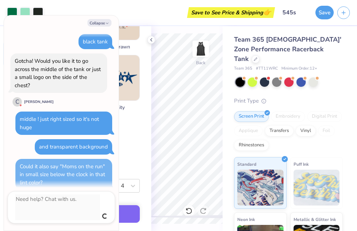
scroll to position [1489, 0]
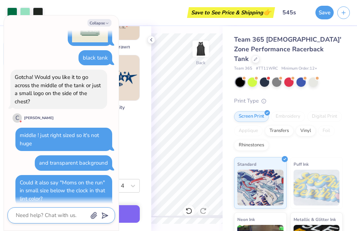
click at [51, 212] on textarea at bounding box center [51, 215] width 73 height 10
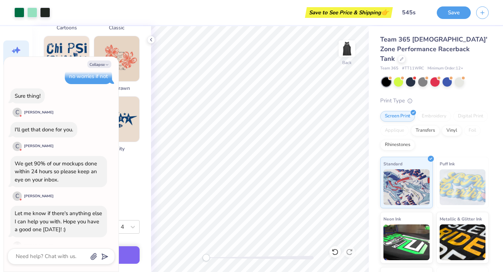
scroll to position [1676, 0]
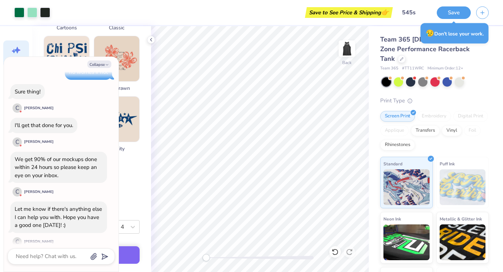
click at [356, 39] on span "Team 365 [DEMOGRAPHIC_DATA]' Zone Performance Racerback Tank" at bounding box center [433, 49] width 107 height 28
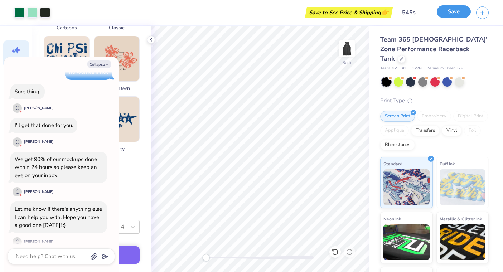
click at [356, 14] on button "Save" at bounding box center [454, 11] width 34 height 13
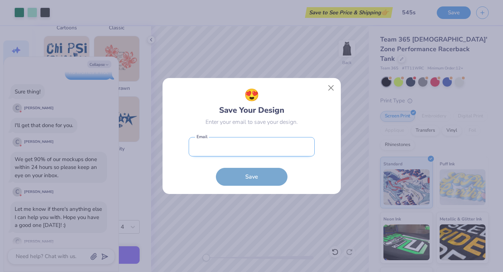
click at [272, 144] on input "email" at bounding box center [252, 147] width 126 height 20
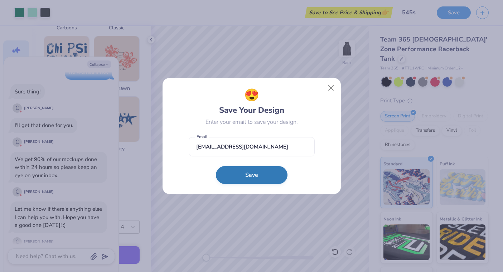
click at [255, 181] on button "Save" at bounding box center [252, 175] width 72 height 18
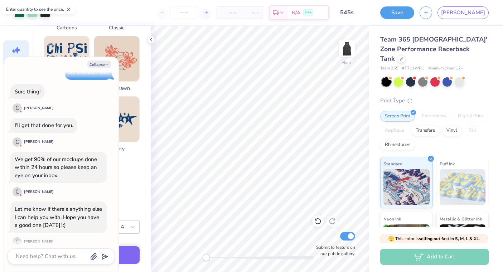
scroll to position [1775, 0]
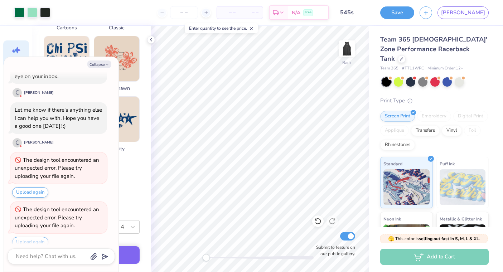
click at [356, 39] on span "Team 365 [DEMOGRAPHIC_DATA]' Zone Performance Racerback Tank" at bounding box center [433, 49] width 107 height 28
click at [356, 57] on icon at bounding box center [401, 58] width 3 height 3
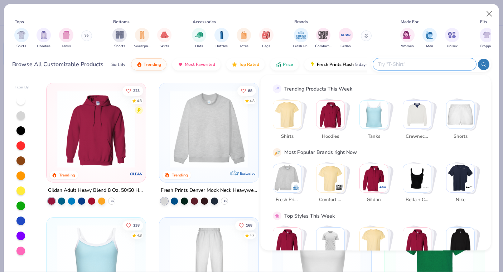
click at [356, 62] on input "text" at bounding box center [424, 64] width 94 height 8
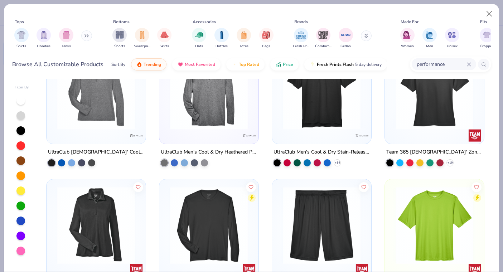
scroll to position [791, 0]
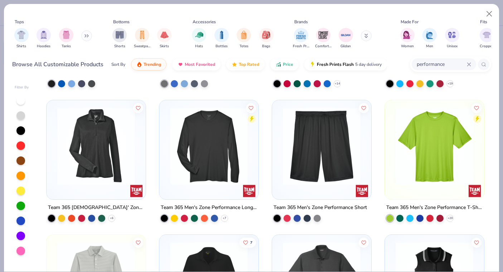
click at [220, 165] on img at bounding box center [209, 146] width 85 height 78
